Goal: Information Seeking & Learning: Learn about a topic

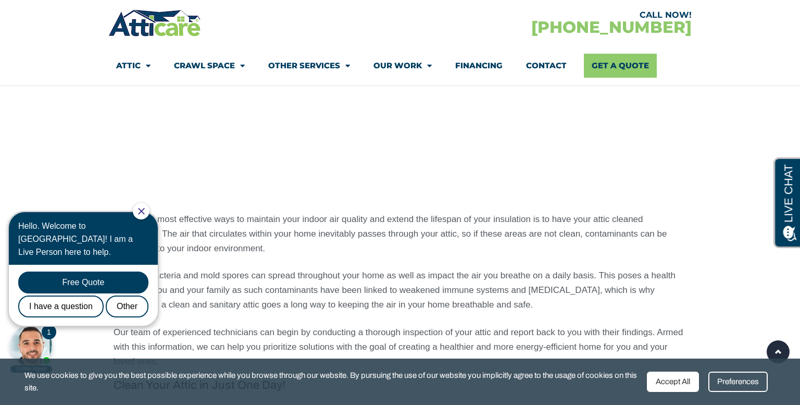
scroll to position [811, 0]
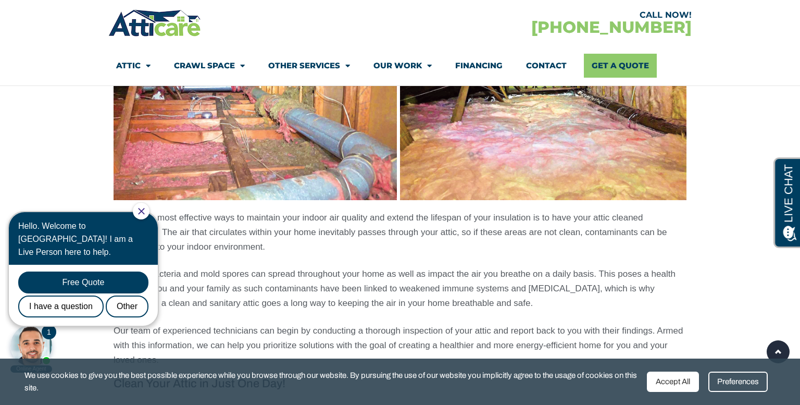
click at [145, 213] on icon "Close Chat" at bounding box center [141, 211] width 7 height 7
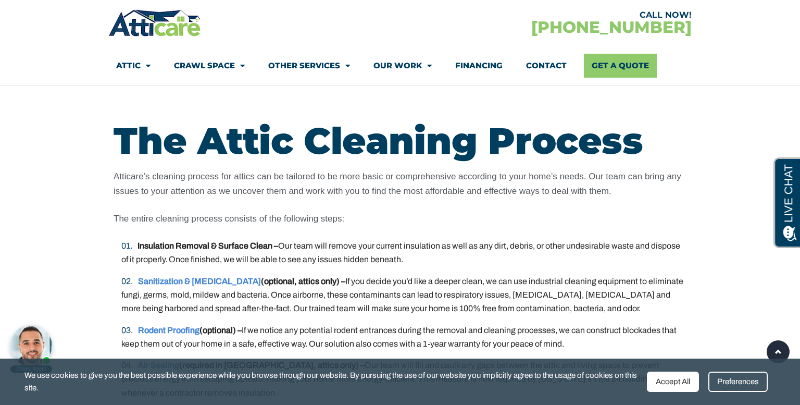
scroll to position [1912, 0]
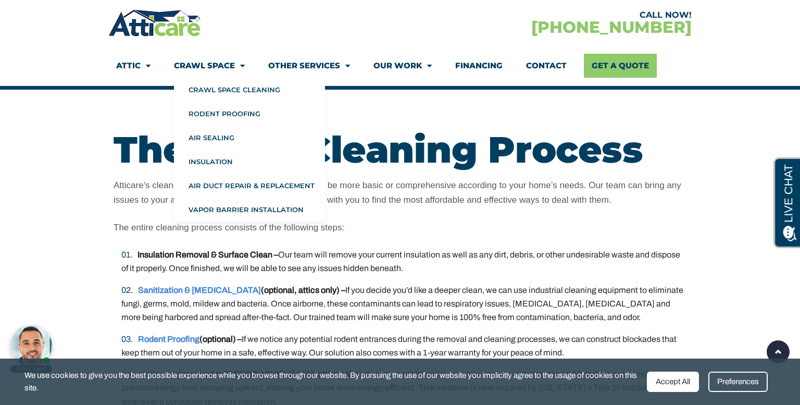
click at [233, 62] on link "Crawl Space" at bounding box center [209, 66] width 71 height 24
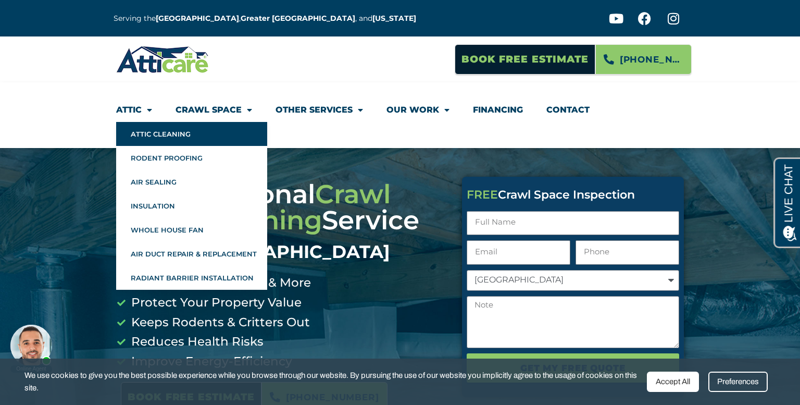
click at [174, 136] on link "Attic Cleaning" at bounding box center [191, 134] width 151 height 24
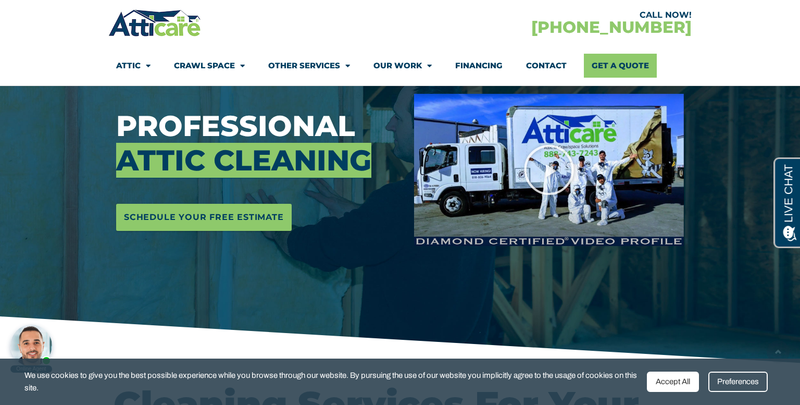
scroll to position [165, 0]
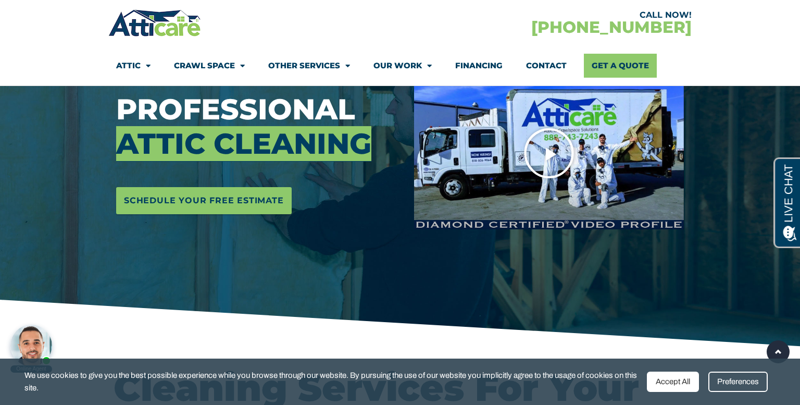
click at [546, 167] on icon "Play Video" at bounding box center [549, 153] width 52 height 52
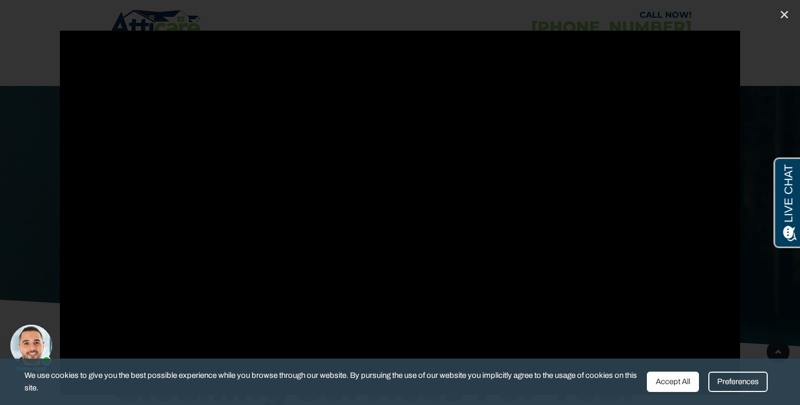
click at [682, 381] on div "Accept All" at bounding box center [673, 381] width 52 height 20
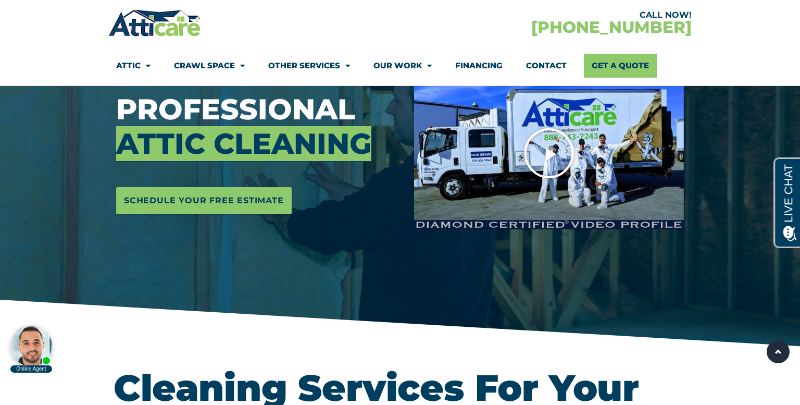
click at [549, 160] on icon "Play Video" at bounding box center [549, 153] width 52 height 52
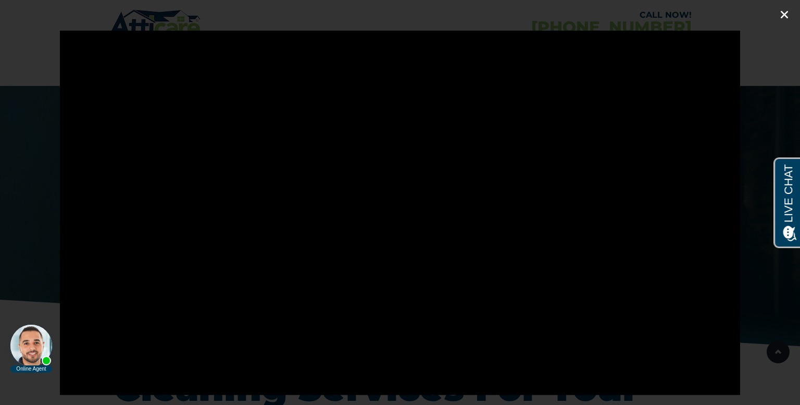
click at [783, 14] on icon "Close (Esc)" at bounding box center [784, 14] width 10 height 10
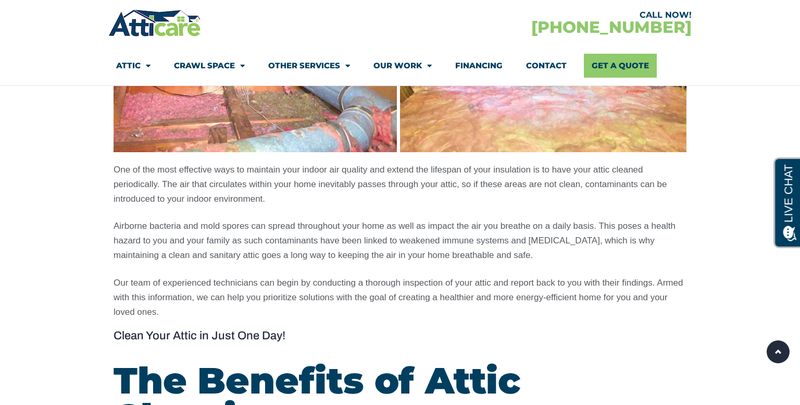
scroll to position [0, 0]
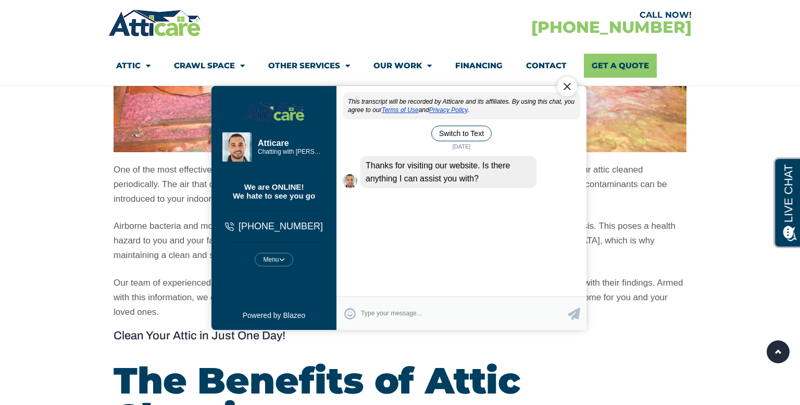
click at [569, 83] on div "Close Chat" at bounding box center [567, 86] width 20 height 20
